Goal: Use online tool/utility: Utilize a website feature to perform a specific function

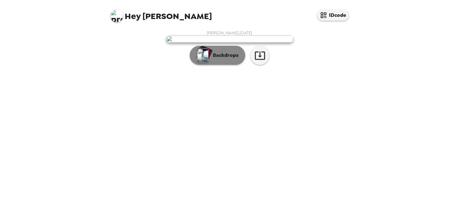
click at [220, 59] on p "Backdrops" at bounding box center [224, 55] width 29 height 8
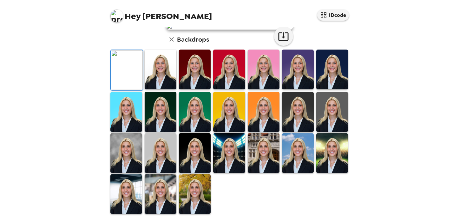
scroll to position [43, 0]
click at [158, 89] on img at bounding box center [161, 69] width 32 height 40
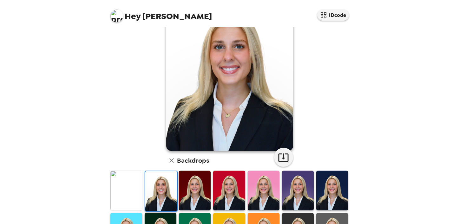
click at [188, 188] on img at bounding box center [195, 190] width 32 height 40
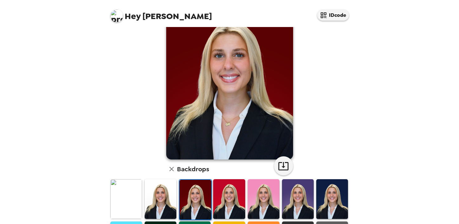
scroll to position [36, 0]
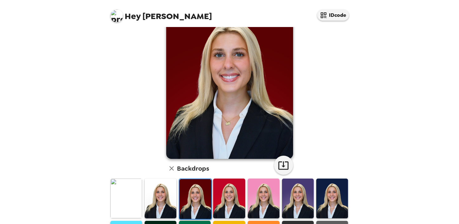
click at [196, 213] on img at bounding box center [195, 199] width 32 height 40
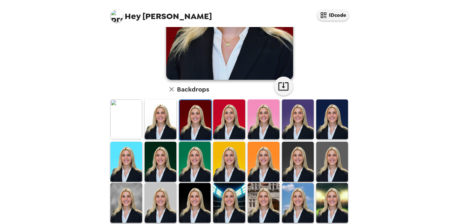
scroll to position [122, 0]
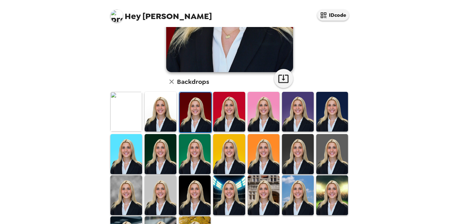
drag, startPoint x: 331, startPoint y: 199, endPoint x: 310, endPoint y: 199, distance: 21.6
click at [331, 199] on img at bounding box center [332, 195] width 32 height 40
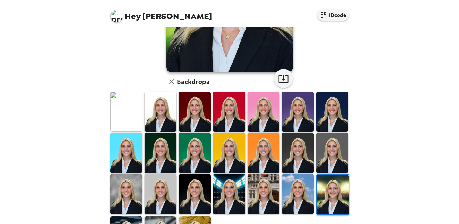
click at [297, 197] on img at bounding box center [298, 194] width 32 height 40
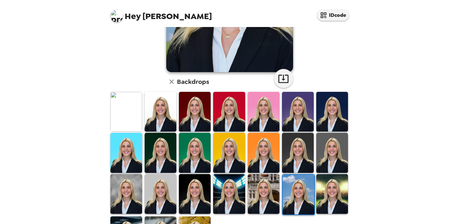
click at [257, 191] on img at bounding box center [264, 194] width 32 height 40
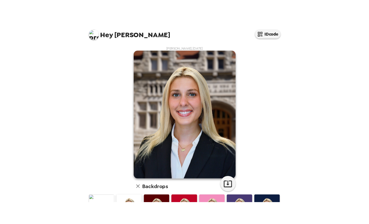
scroll to position [13, 0]
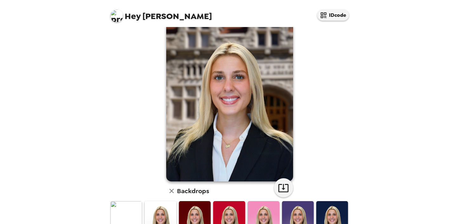
click at [125, 201] on img at bounding box center [126, 221] width 32 height 40
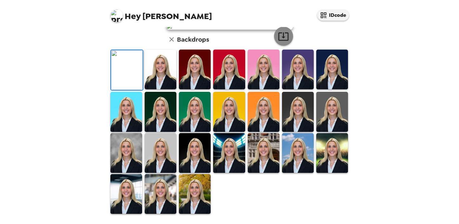
click at [283, 42] on icon "button" at bounding box center [283, 36] width 11 height 11
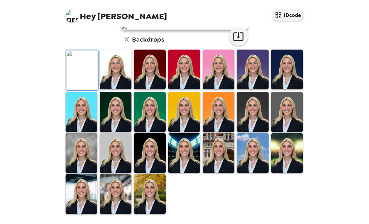
scroll to position [142, 0]
click at [123, 173] on img at bounding box center [116, 153] width 32 height 40
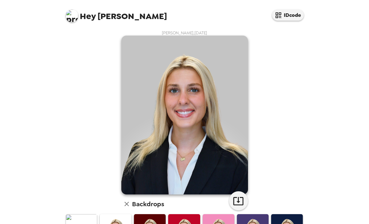
scroll to position [151, 0]
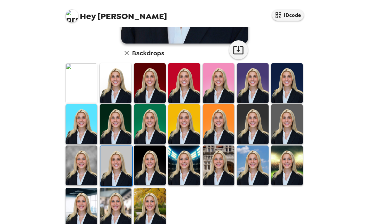
click at [121, 200] on img at bounding box center [116, 207] width 32 height 40
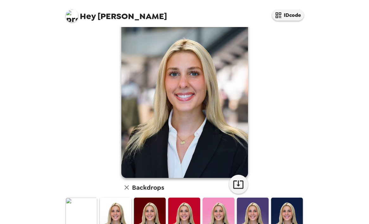
scroll to position [20, 0]
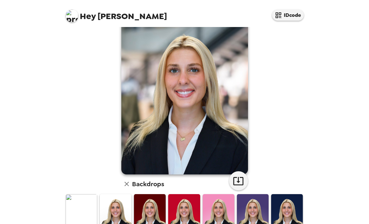
click at [83, 212] on img at bounding box center [82, 214] width 32 height 40
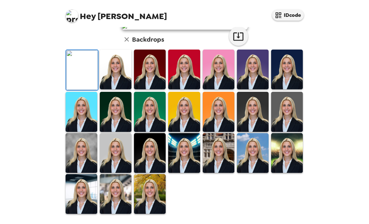
click at [109, 89] on img at bounding box center [116, 69] width 32 height 40
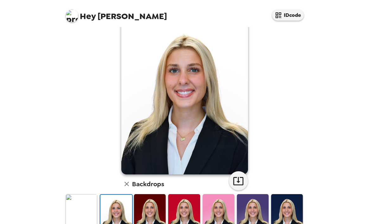
click at [140, 210] on img at bounding box center [150, 214] width 32 height 40
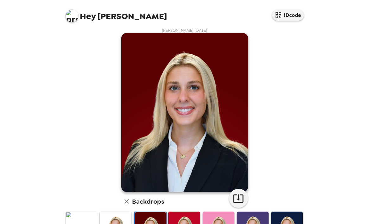
scroll to position [0, 0]
